Goal: Information Seeking & Learning: Learn about a topic

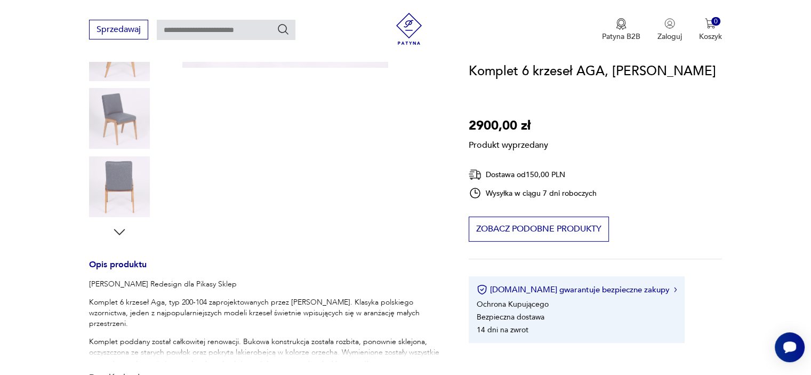
scroll to position [267, 0]
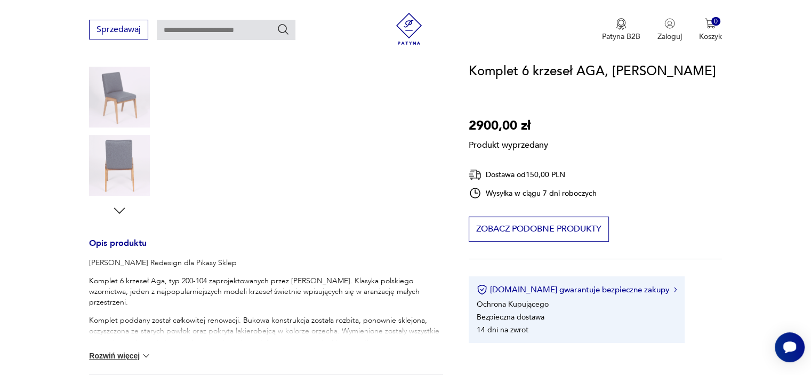
click at [123, 215] on div "Produkt wyprzedany Opis produktu [PERSON_NAME] Redesign dla Pikasy Sklep Komple…" at bounding box center [266, 252] width 354 height 686
click at [122, 214] on div "Produkt wyprzedany Opis produktu [PERSON_NAME] Redesign dla Pikasy Sklep Komple…" at bounding box center [266, 252] width 354 height 686
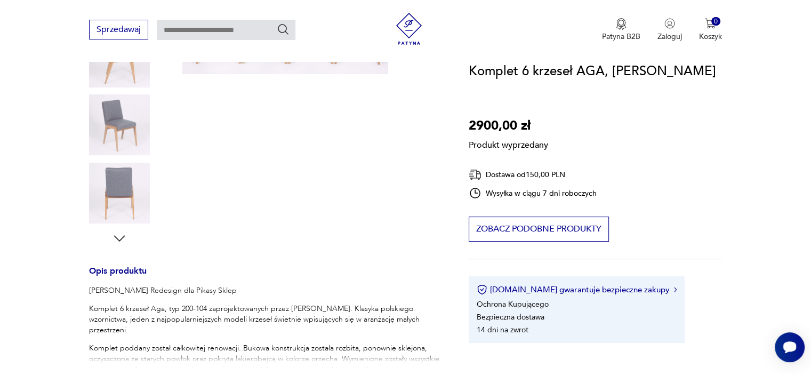
scroll to position [160, 0]
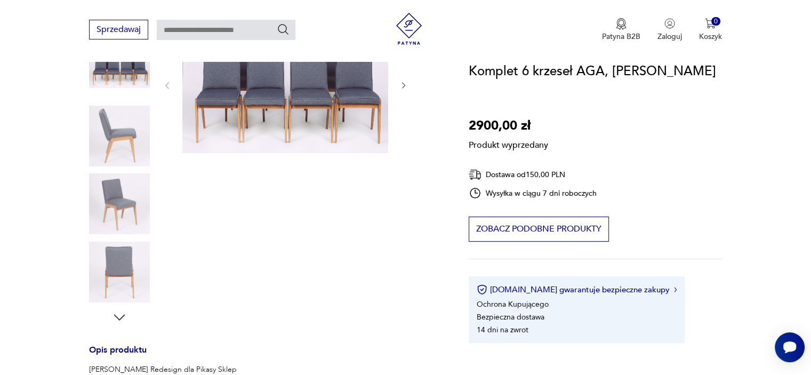
click at [119, 316] on div "Produkt wyprzedany Opis produktu [PERSON_NAME] Redesign dla Pikasy Sklep Komple…" at bounding box center [266, 359] width 354 height 686
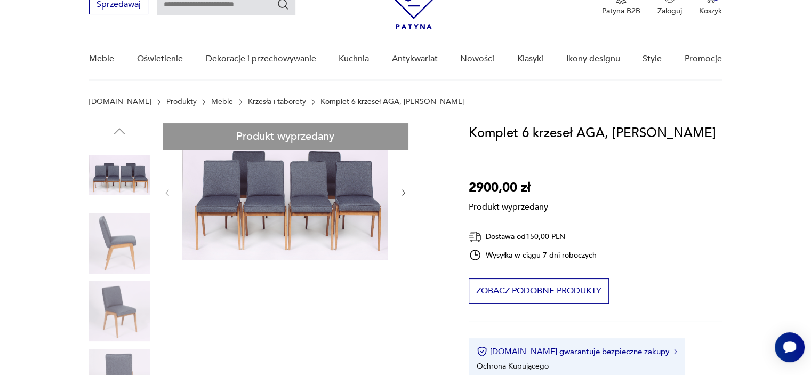
scroll to position [53, 0]
drag, startPoint x: 112, startPoint y: 314, endPoint x: 231, endPoint y: 241, distance: 139.1
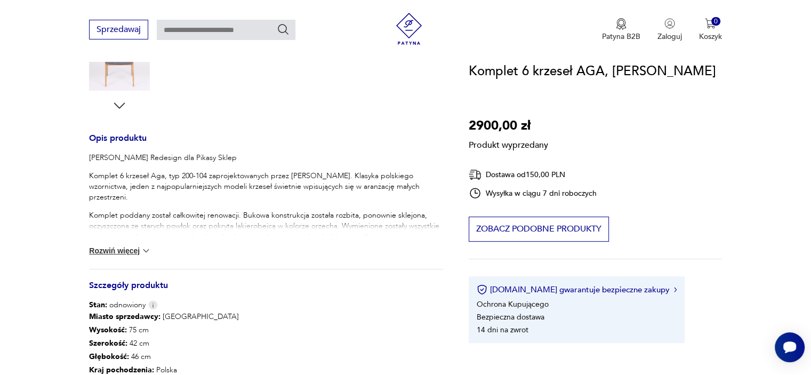
scroll to position [373, 0]
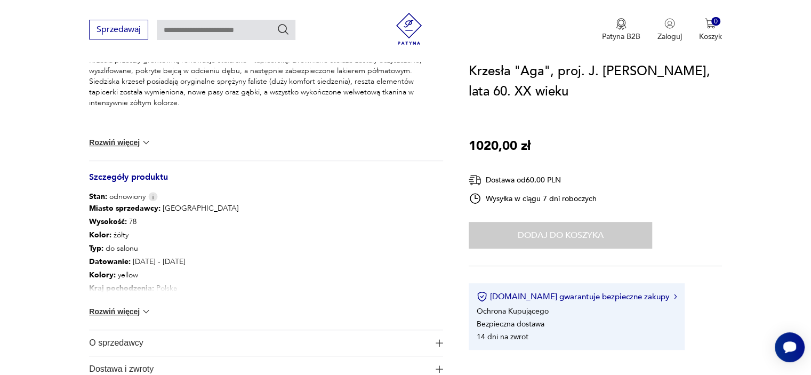
click at [128, 312] on button "Rozwiń więcej" at bounding box center [120, 311] width 62 height 11
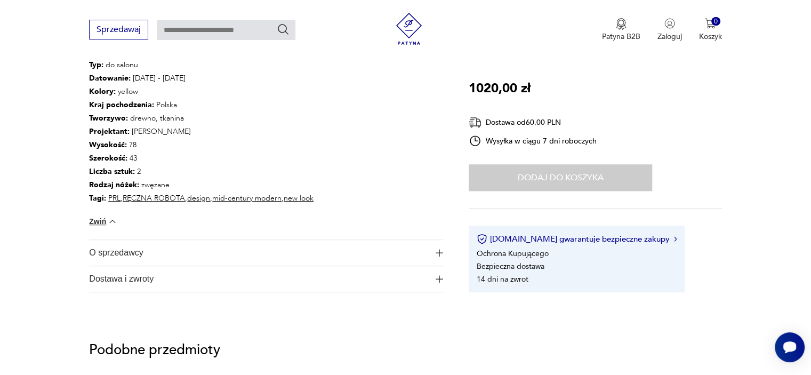
scroll to position [693, 0]
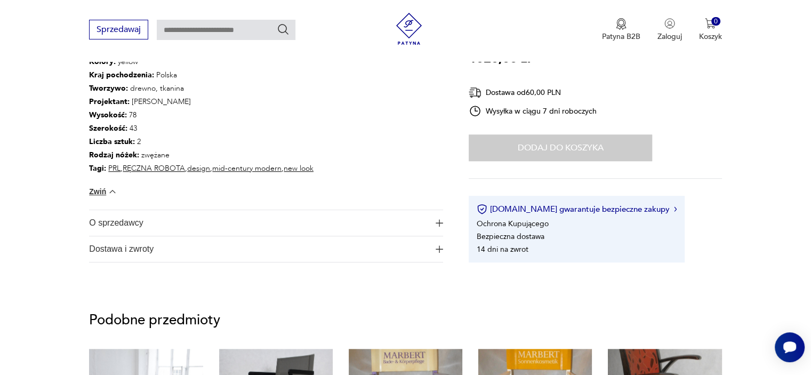
click at [228, 217] on span "O sprzedawcy" at bounding box center [258, 223] width 339 height 26
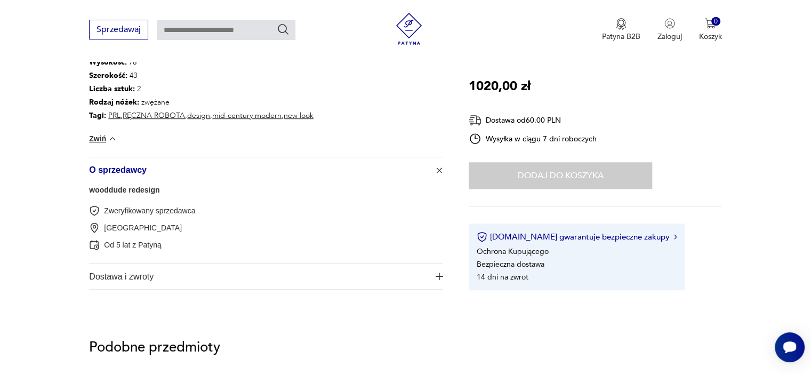
scroll to position [746, 0]
click at [262, 171] on span "O sprzedawcy" at bounding box center [258, 170] width 339 height 26
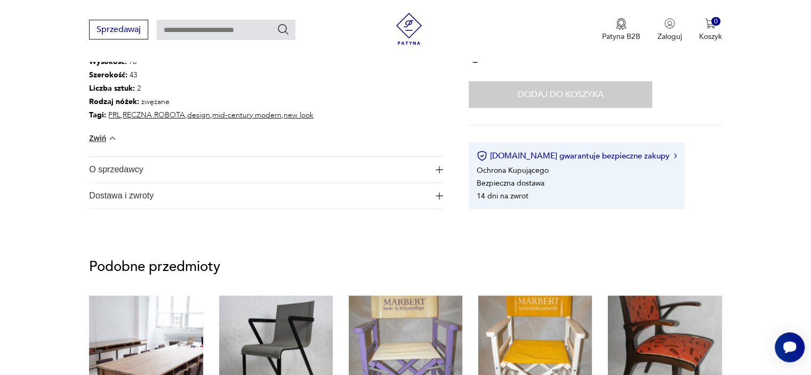
click at [275, 187] on span "Dostawa i zwroty" at bounding box center [258, 196] width 339 height 26
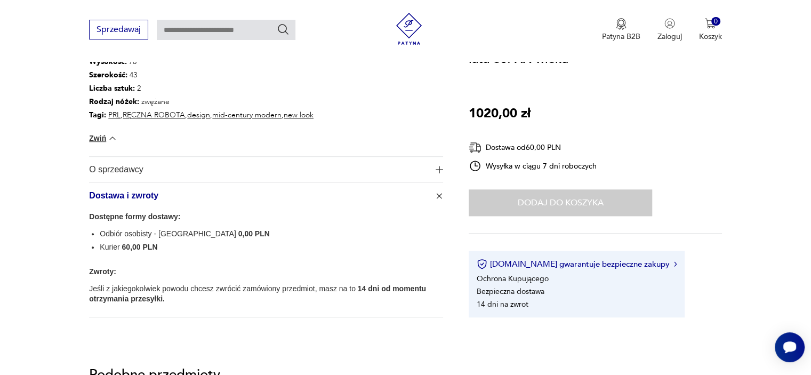
click at [275, 187] on span "Dostawa i zwroty" at bounding box center [258, 196] width 339 height 26
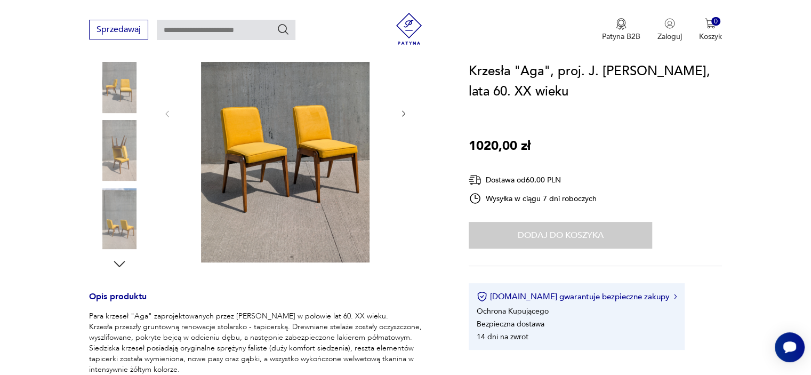
scroll to position [160, 0]
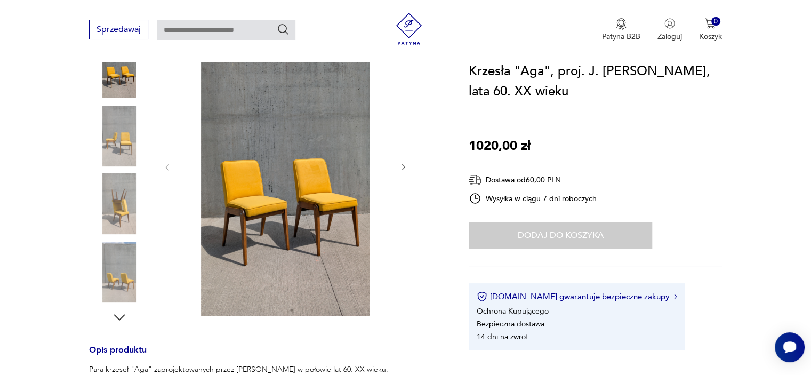
click at [120, 127] on img at bounding box center [119, 136] width 61 height 61
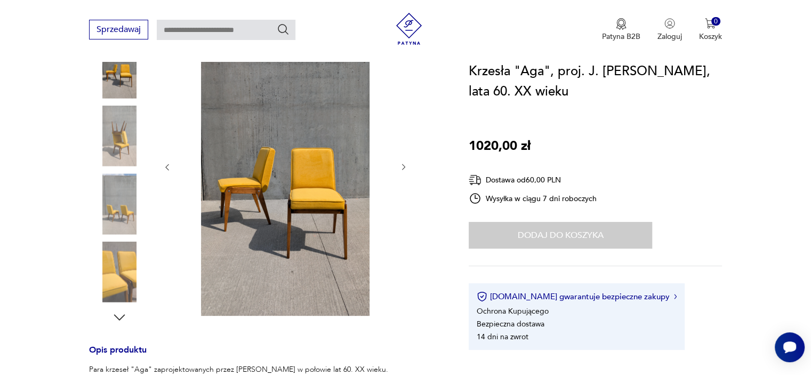
click at [124, 166] on img at bounding box center [119, 136] width 61 height 61
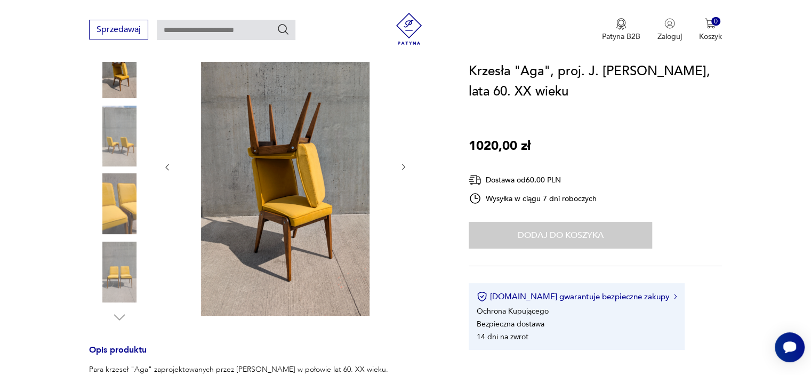
click at [123, 266] on img at bounding box center [119, 271] width 61 height 61
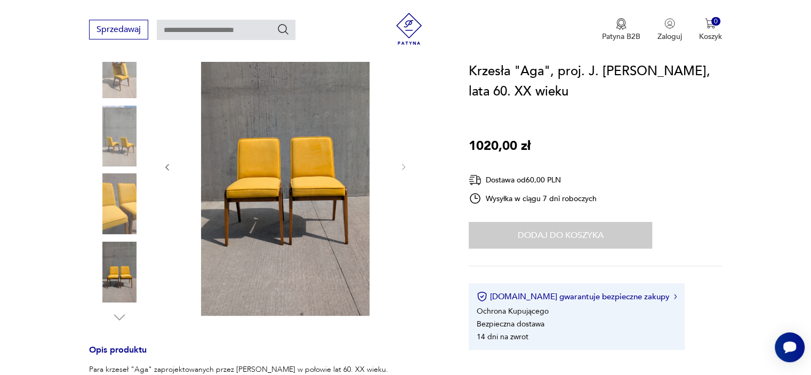
click at [122, 269] on img at bounding box center [119, 271] width 61 height 61
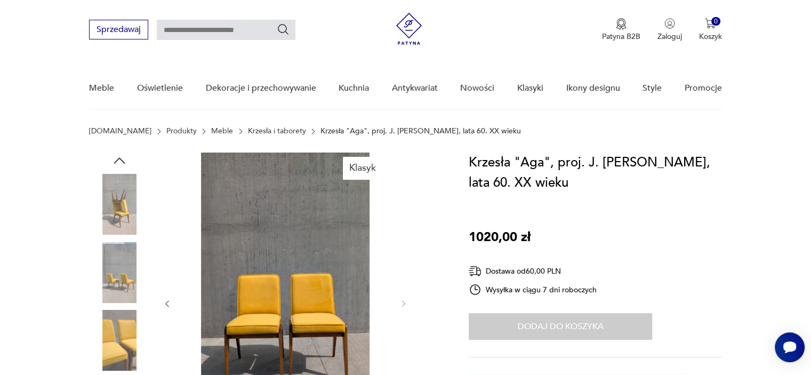
scroll to position [0, 0]
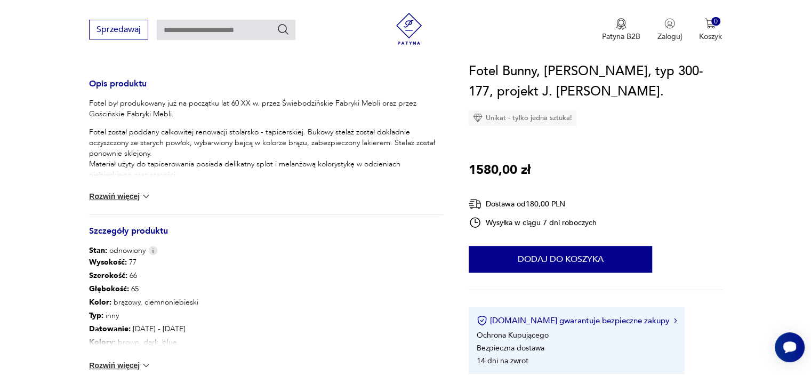
scroll to position [426, 0]
click at [113, 190] on button "Rozwiń więcej" at bounding box center [120, 195] width 62 height 11
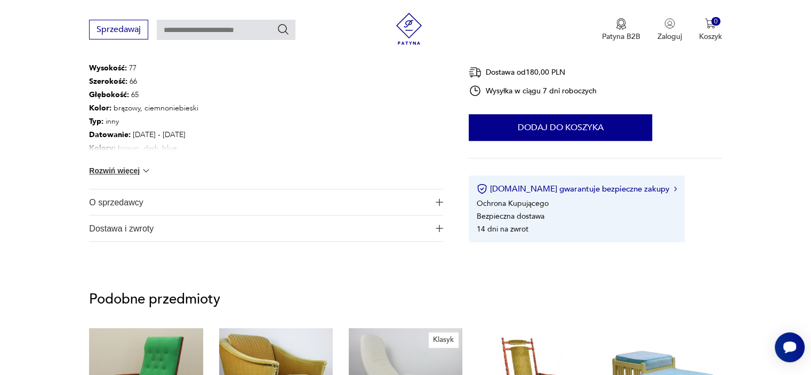
scroll to position [640, 0]
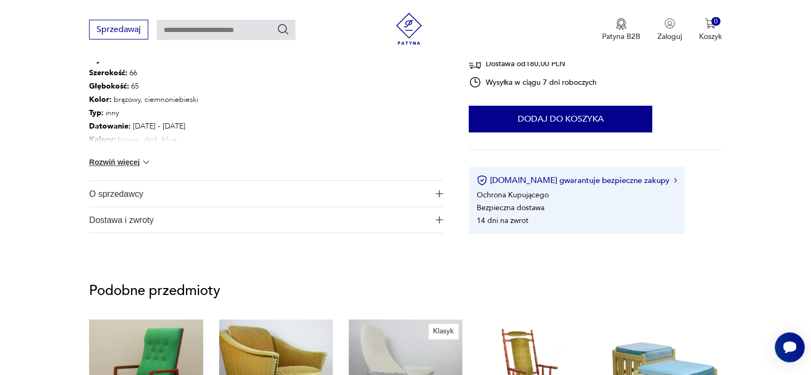
click at [101, 163] on button "Rozwiń więcej" at bounding box center [120, 162] width 62 height 11
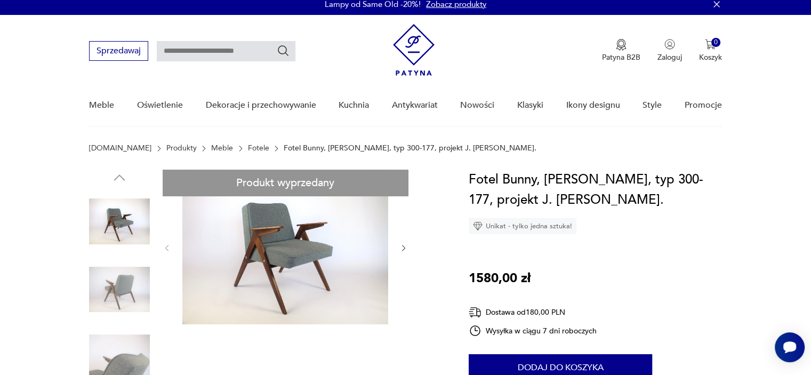
scroll to position [0, 0]
